Goal: Check status: Check status

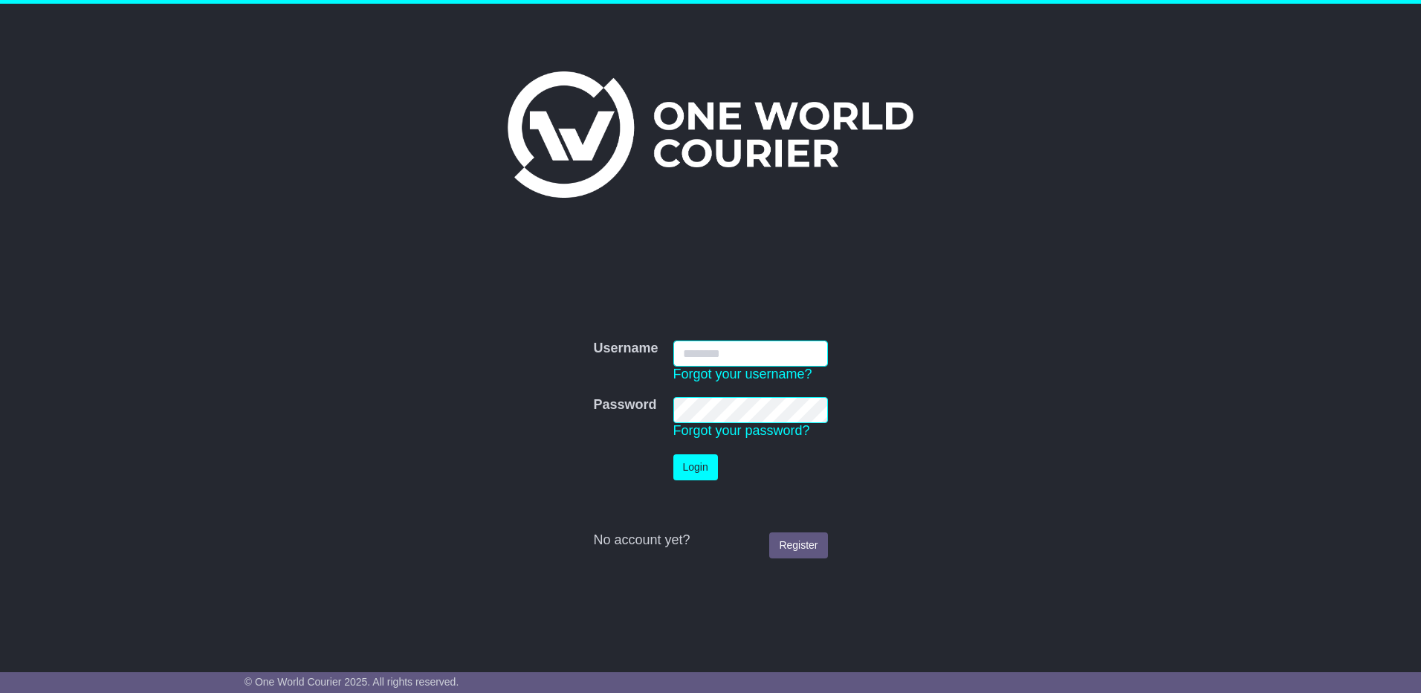
type input "**********"
click at [699, 424] on button "Login" at bounding box center [695, 467] width 45 height 26
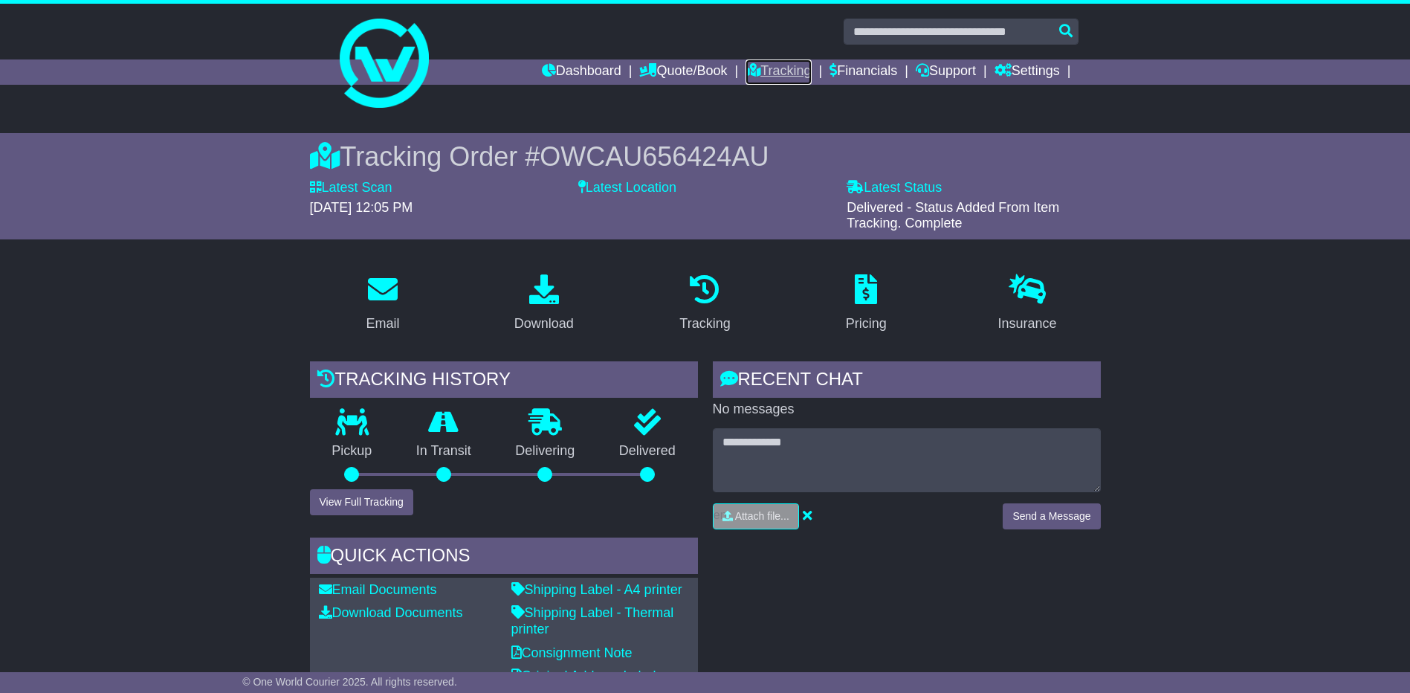
click at [761, 64] on link "Tracking" at bounding box center [777, 71] width 65 height 25
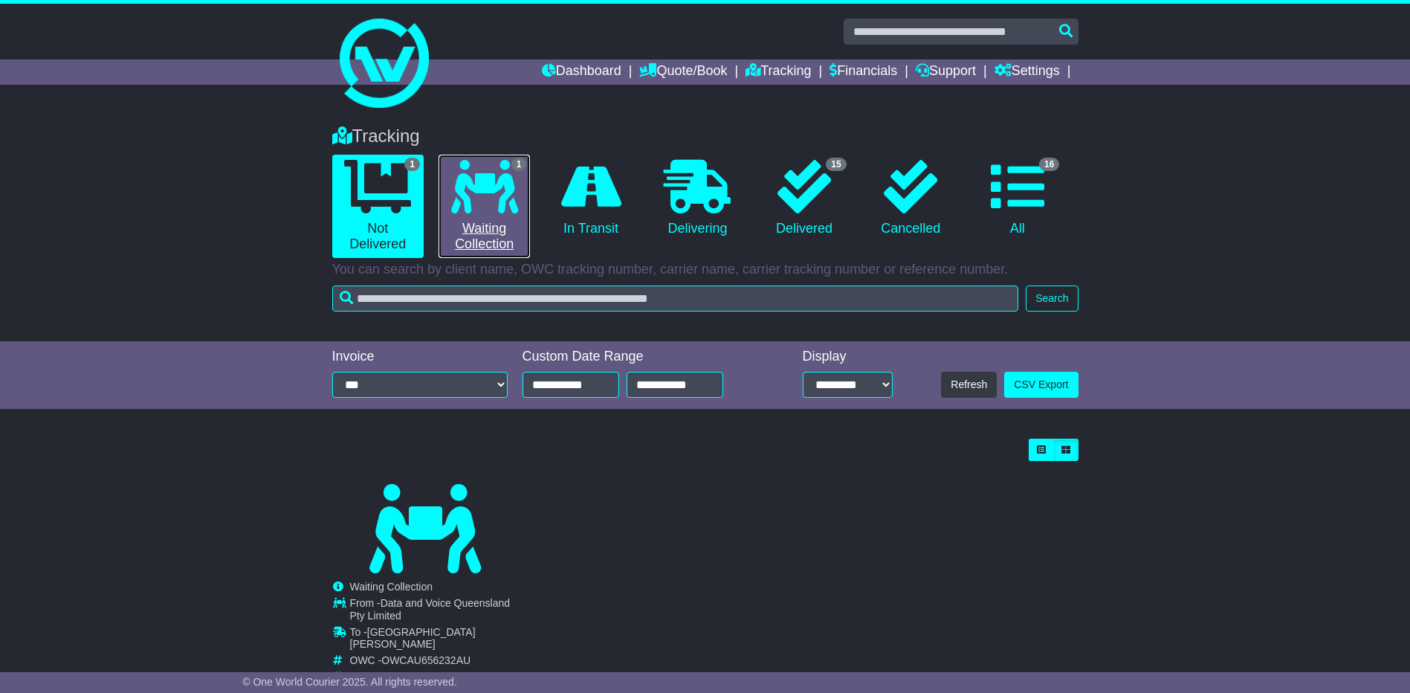
click at [478, 189] on icon at bounding box center [484, 187] width 67 height 54
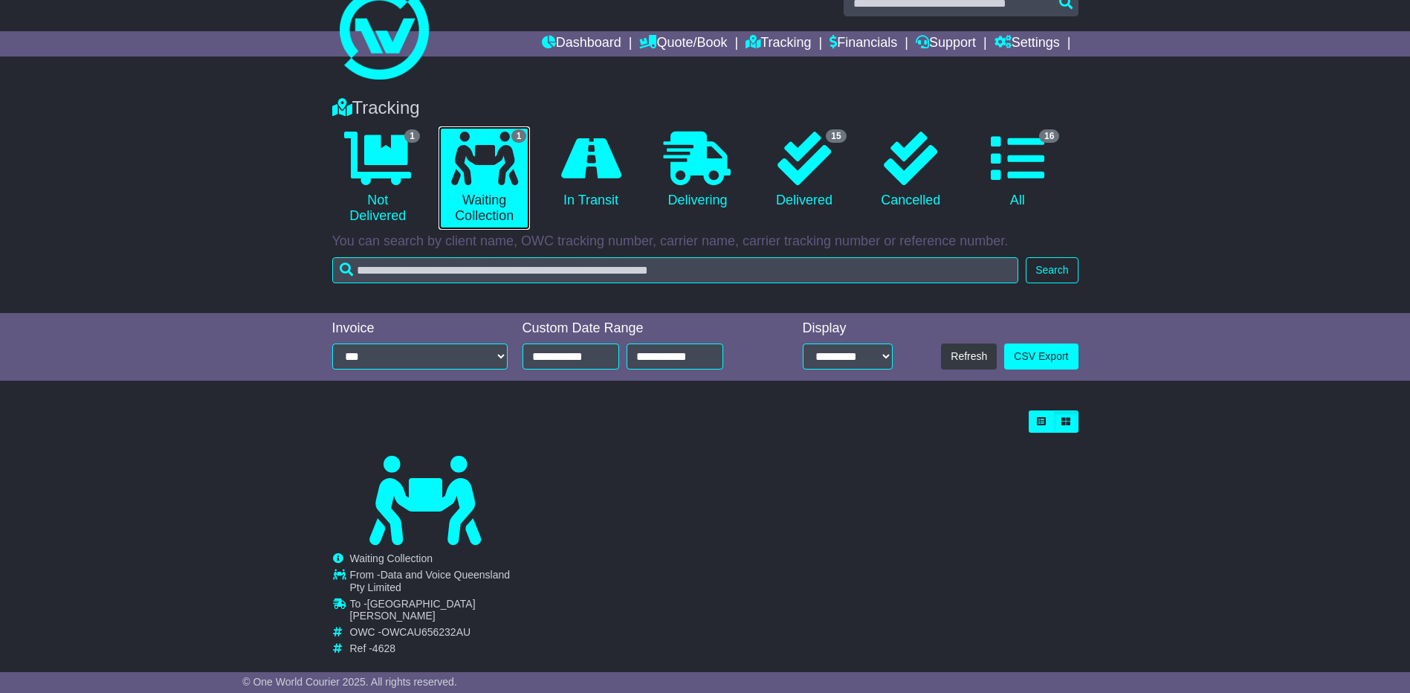
scroll to position [54, 0]
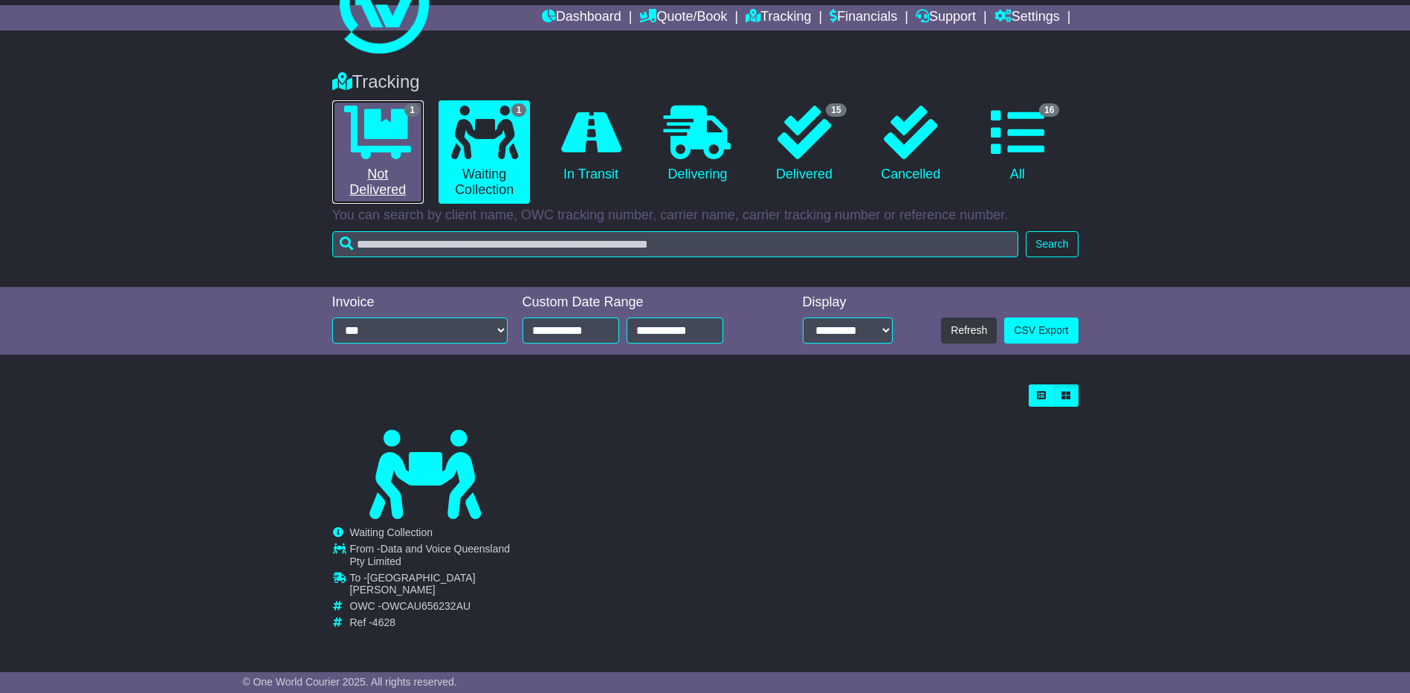
click at [372, 151] on icon at bounding box center [377, 133] width 67 height 54
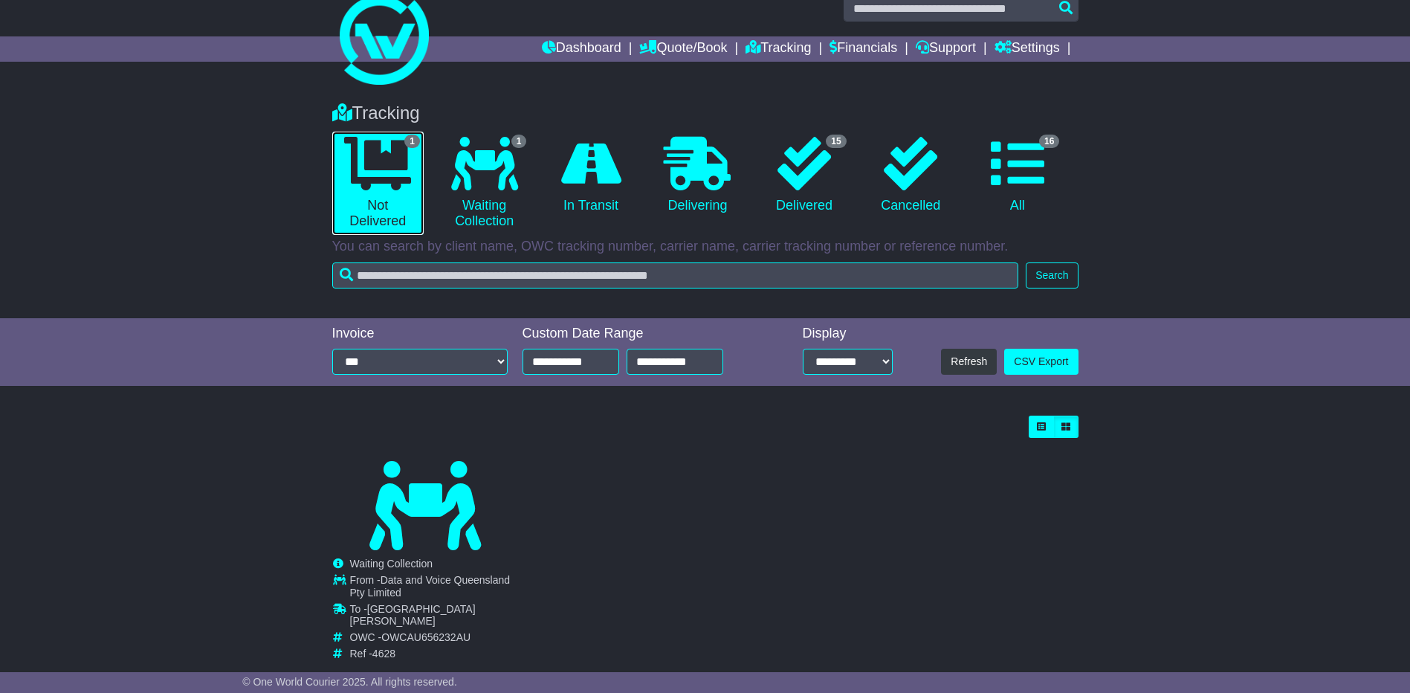
scroll to position [0, 0]
